Goal: Communication & Community: Answer question/provide support

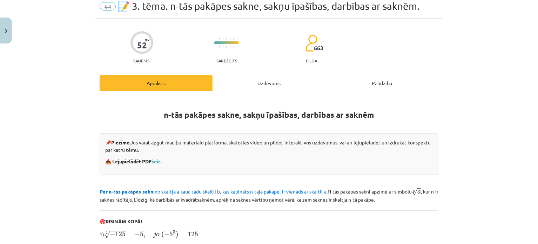
scroll to position [70, 0]
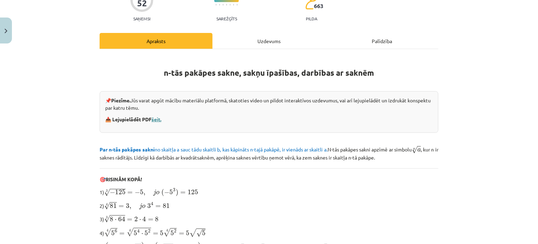
click at [156, 120] on link "šeit." at bounding box center [157, 119] width 10 height 6
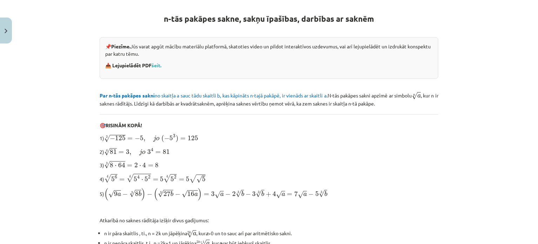
scroll to position [236, 0]
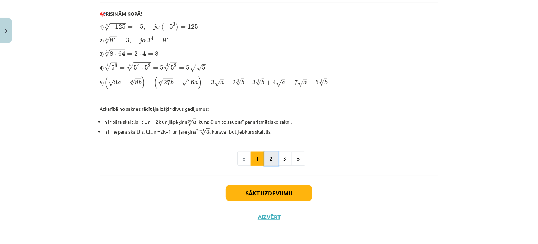
click at [270, 158] on button "2" at bounding box center [272, 159] width 14 height 14
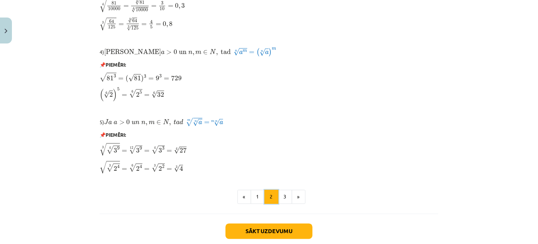
scroll to position [609, 0]
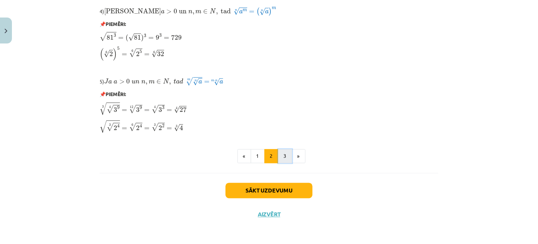
click at [282, 157] on button "3" at bounding box center [285, 157] width 14 height 14
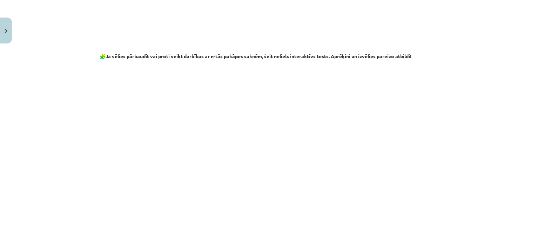
scroll to position [1286, 0]
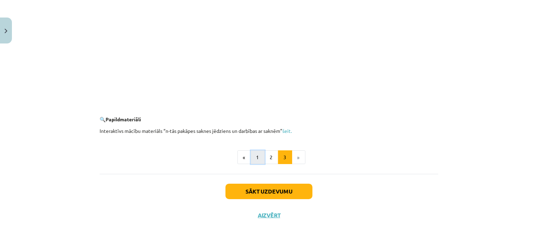
click at [253, 158] on button "1" at bounding box center [258, 158] width 14 height 14
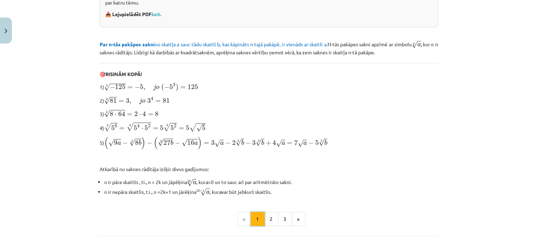
scroll to position [236, 0]
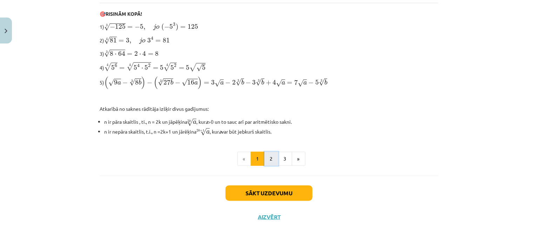
click at [267, 157] on button "2" at bounding box center [272, 159] width 14 height 14
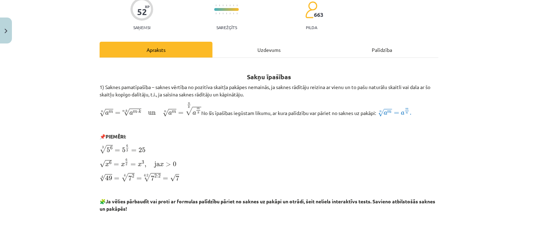
scroll to position [55, 0]
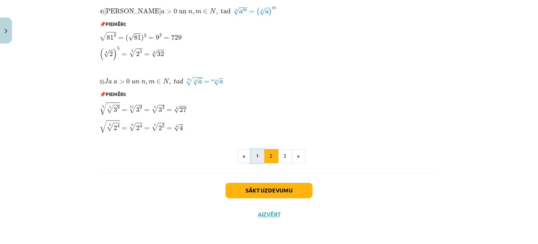
click at [255, 159] on button "1" at bounding box center [258, 157] width 14 height 14
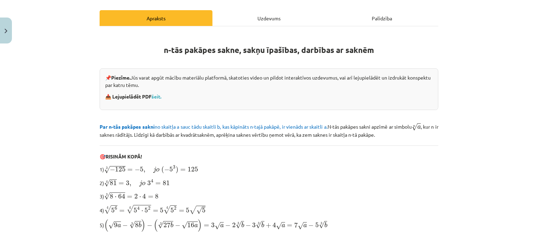
scroll to position [0, 0]
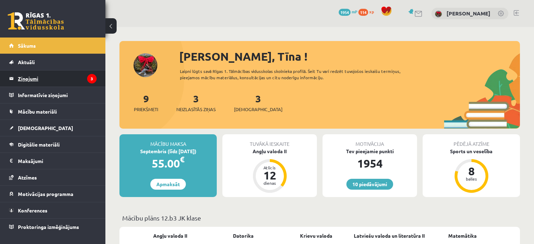
click at [19, 77] on legend "Ziņojumi 3" at bounding box center [57, 79] width 79 height 16
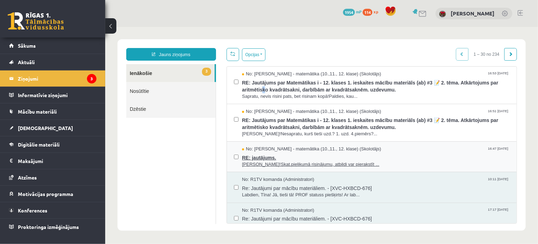
click at [279, 156] on span "RE: jautājums." at bounding box center [376, 156] width 268 height 9
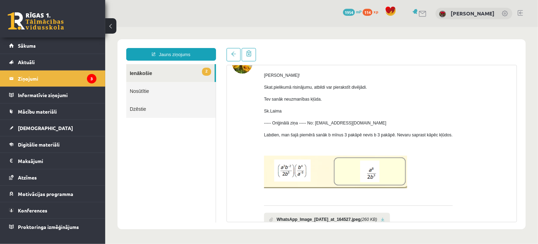
scroll to position [82, 0]
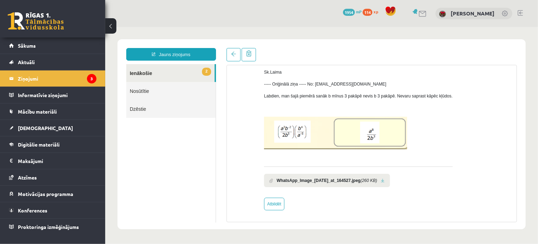
click at [385, 180] on link at bounding box center [383, 180] width 4 height 5
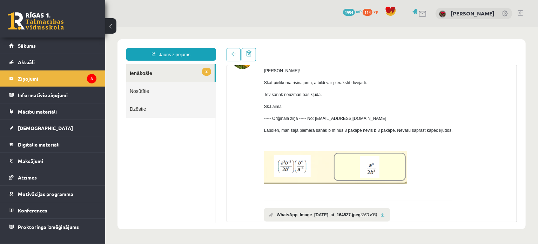
scroll to position [0, 0]
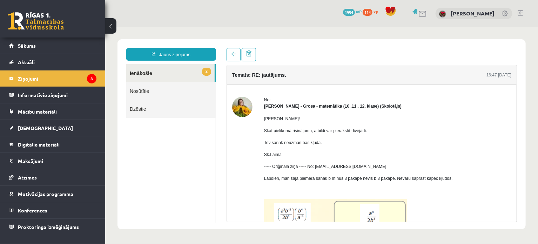
click at [174, 76] on link "2 Ienākošie" at bounding box center [170, 73] width 88 height 18
click at [158, 74] on link "2 Ienākošie" at bounding box center [170, 73] width 88 height 18
click at [145, 73] on link "2 Ienākošie" at bounding box center [170, 73] width 88 height 18
click at [77, 76] on legend "Ziņojumi 3" at bounding box center [57, 79] width 79 height 16
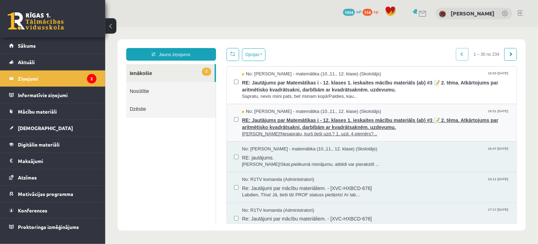
click at [329, 128] on span "RE: Jautājums par Matemātikas i - 12. klases 1. ieskaites mācību materiāls (ab)…" at bounding box center [376, 123] width 268 height 16
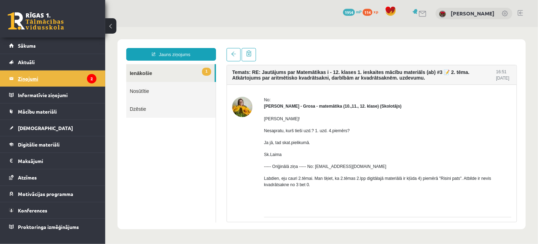
click at [73, 77] on legend "Ziņojumi 2" at bounding box center [57, 79] width 79 height 16
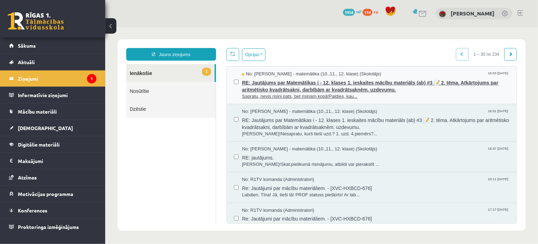
click at [300, 86] on span "RE: Jautājums par Matemātikas i - 12. klases 1. ieskaites mācību materiāls (ab)…" at bounding box center [376, 85] width 268 height 16
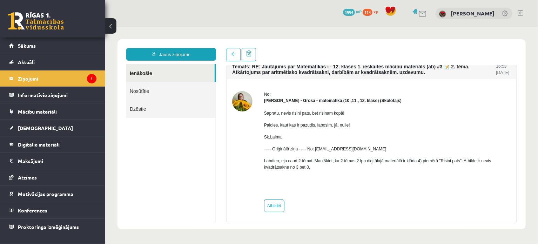
scroll to position [7, 0]
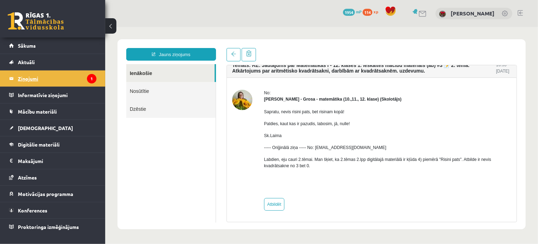
click at [59, 82] on legend "Ziņojumi 1" at bounding box center [57, 79] width 79 height 16
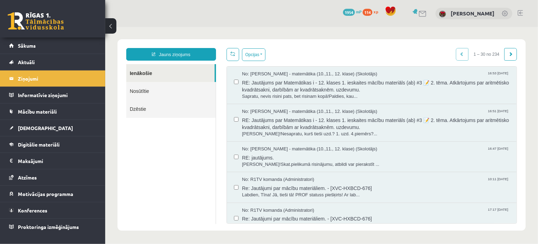
scroll to position [0, 0]
click at [257, 158] on span "RE: jautājums." at bounding box center [376, 156] width 268 height 9
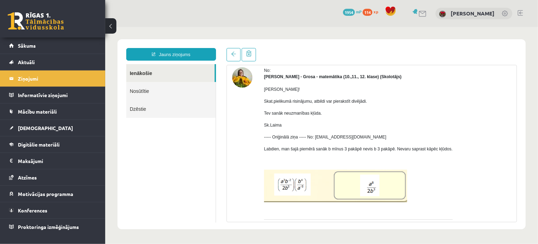
scroll to position [82, 0]
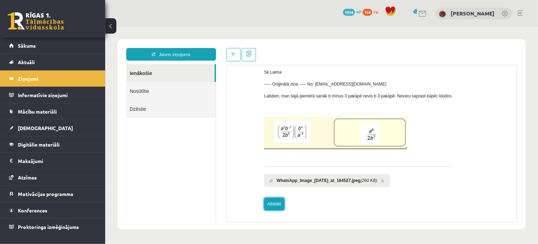
click at [272, 206] on link "Atbildēt" at bounding box center [274, 204] width 20 height 13
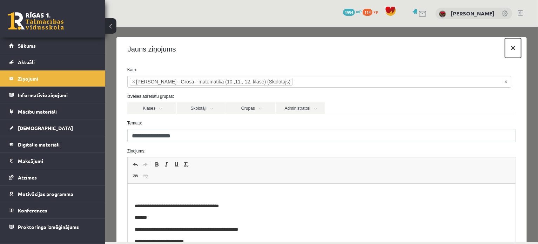
click at [506, 48] on button "×" at bounding box center [513, 48] width 16 height 20
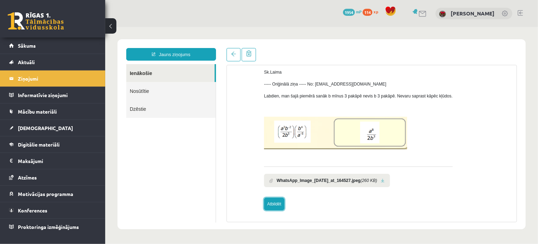
click at [278, 201] on link "Atbildēt" at bounding box center [274, 204] width 20 height 13
type input "**********"
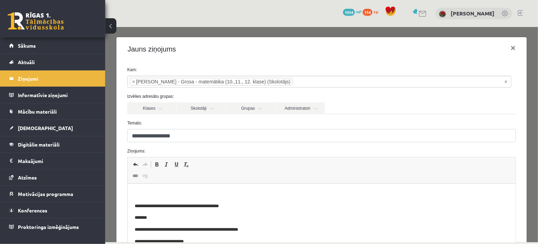
click at [209, 181] on span "Redaktora rīkjoslas Atcelt Klaviatūras saīsne vadīšanas taustiņš+Z Atkārtot Kla…" at bounding box center [321, 170] width 388 height 26
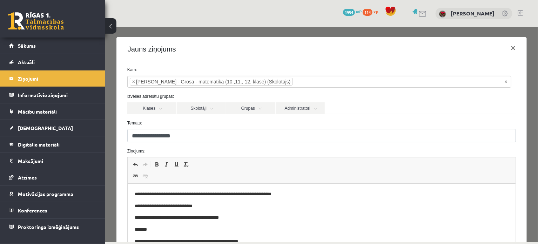
scroll to position [94, 0]
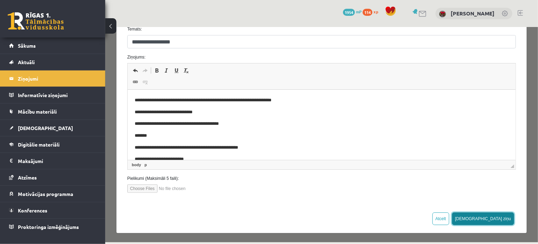
click at [498, 220] on button "[DEMOGRAPHIC_DATA] ziņu" at bounding box center [483, 218] width 62 height 13
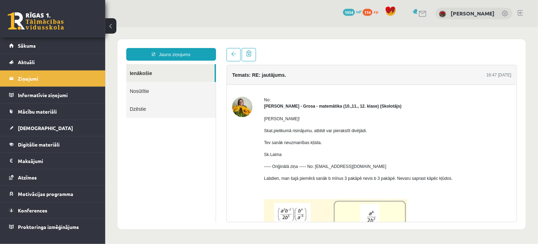
scroll to position [0, 0]
click at [16, 46] on link "Sākums" at bounding box center [52, 46] width 87 height 16
